Goal: Task Accomplishment & Management: Use online tool/utility

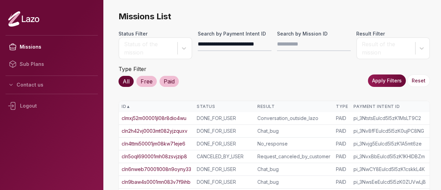
type input "**********"
click at [381, 74] on button "Apply Filters" at bounding box center [387, 80] width 38 height 12
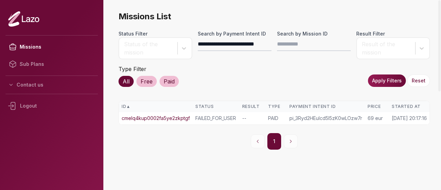
click at [187, 118] on link "cmelq4kup0002fa5ye2zkptgf" at bounding box center [156, 118] width 68 height 7
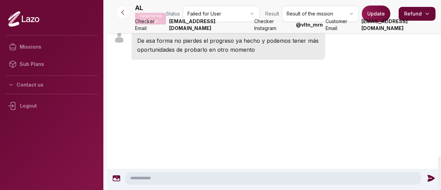
scroll to position [954, 0]
drag, startPoint x: 369, startPoint y: 29, endPoint x: 440, endPoint y: 29, distance: 71.3
click at [440, 29] on strong "[EMAIL_ADDRESS][DOMAIN_NAME]" at bounding box center [402, 25] width 82 height 14
copy strong "[EMAIL_ADDRESS][DOMAIN_NAME]"
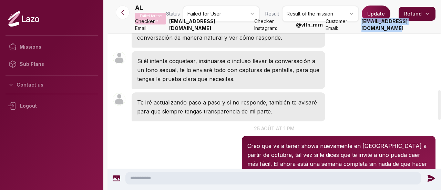
scroll to position [542, 0]
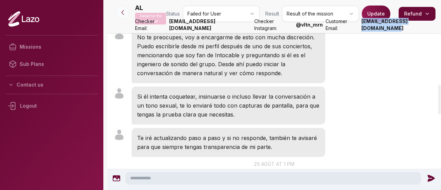
click at [122, 9] on icon at bounding box center [122, 12] width 7 height 7
